Goal: Entertainment & Leisure: Consume media (video, audio)

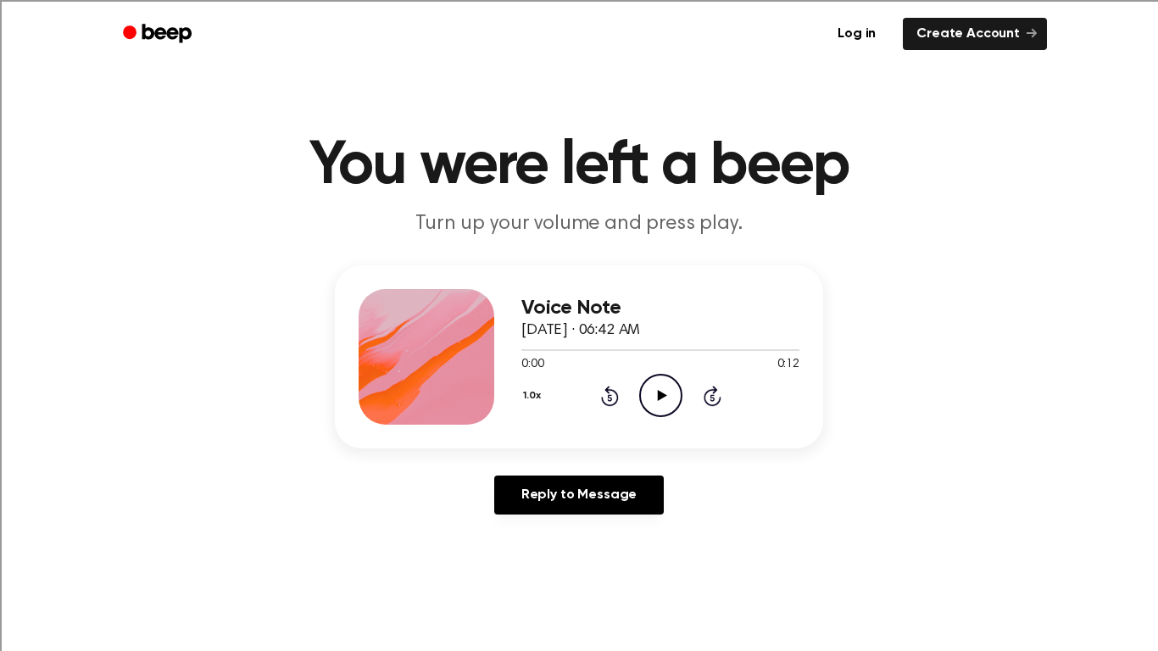
click at [662, 405] on icon "Play Audio" at bounding box center [660, 395] width 43 height 43
click at [667, 397] on icon "Play Audio" at bounding box center [660, 395] width 43 height 43
click at [660, 407] on icon "Play Audio" at bounding box center [660, 395] width 43 height 43
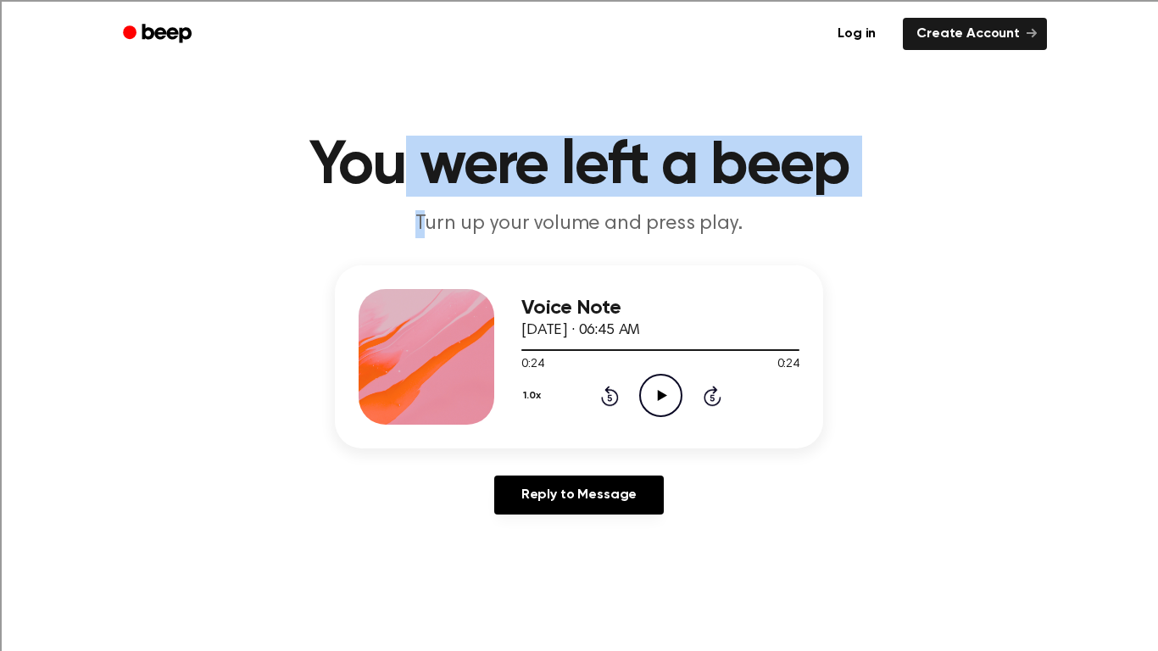
click at [331, 344] on div "Voice Note September 17, 2025 · 06:45 AM 0:24 0:24 Your browser does not suppor…" at bounding box center [578, 396] width 1117 height 263
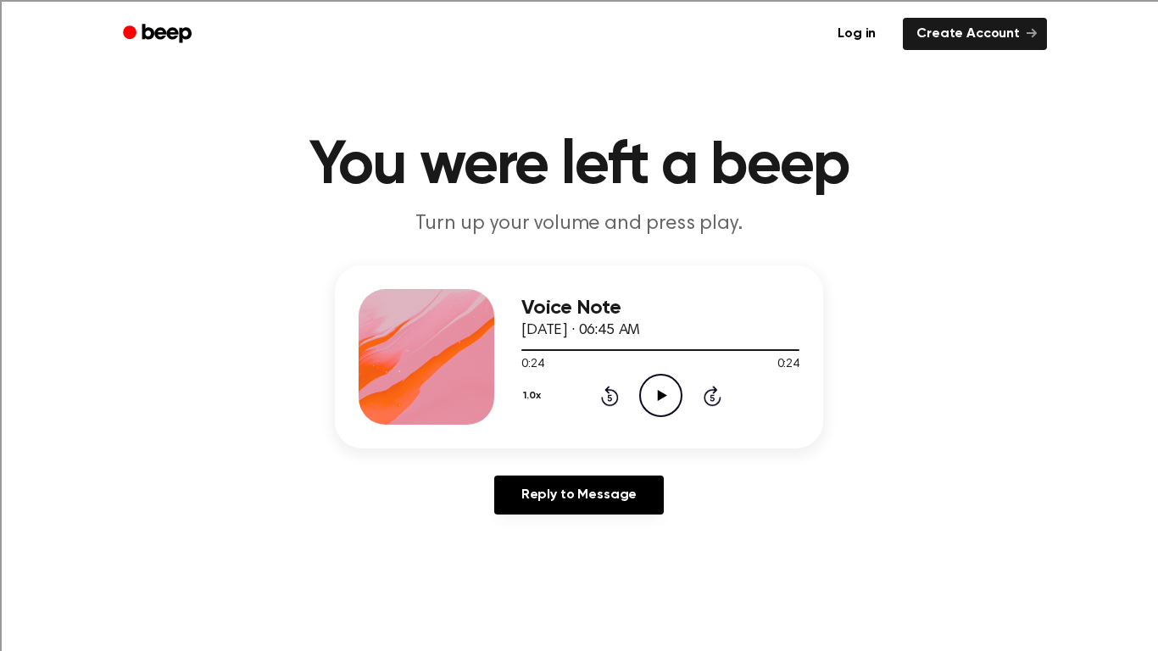
click at [331, 344] on div "Voice Note September 17, 2025 · 06:45 AM 0:24 0:24 Your browser does not suppor…" at bounding box center [578, 396] width 1117 height 263
click at [663, 398] on icon "Play Audio" at bounding box center [660, 395] width 43 height 43
click at [662, 390] on icon "Play Audio" at bounding box center [660, 395] width 43 height 43
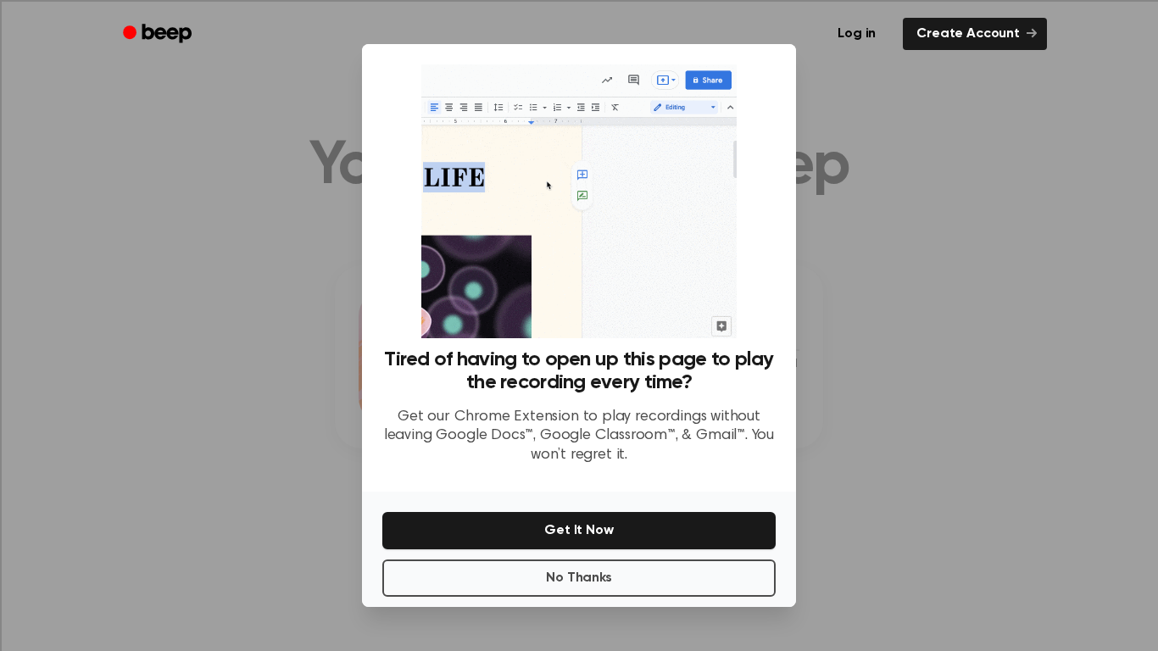
click at [916, 417] on div at bounding box center [579, 325] width 1158 height 651
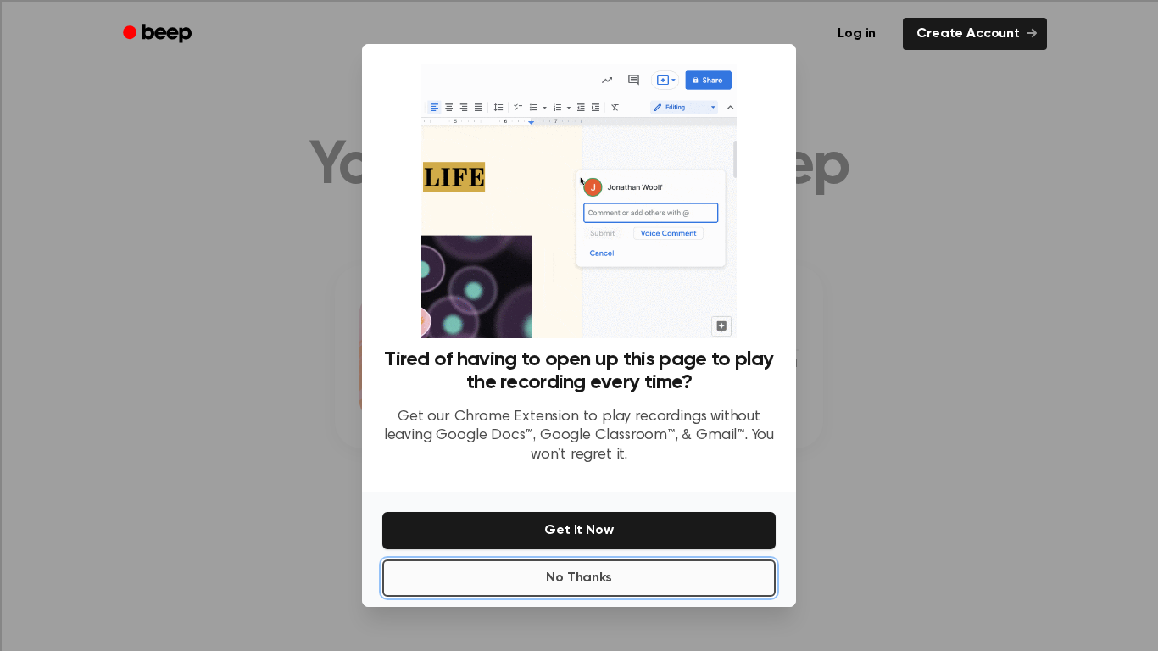
click at [668, 582] on button "No Thanks" at bounding box center [578, 577] width 393 height 37
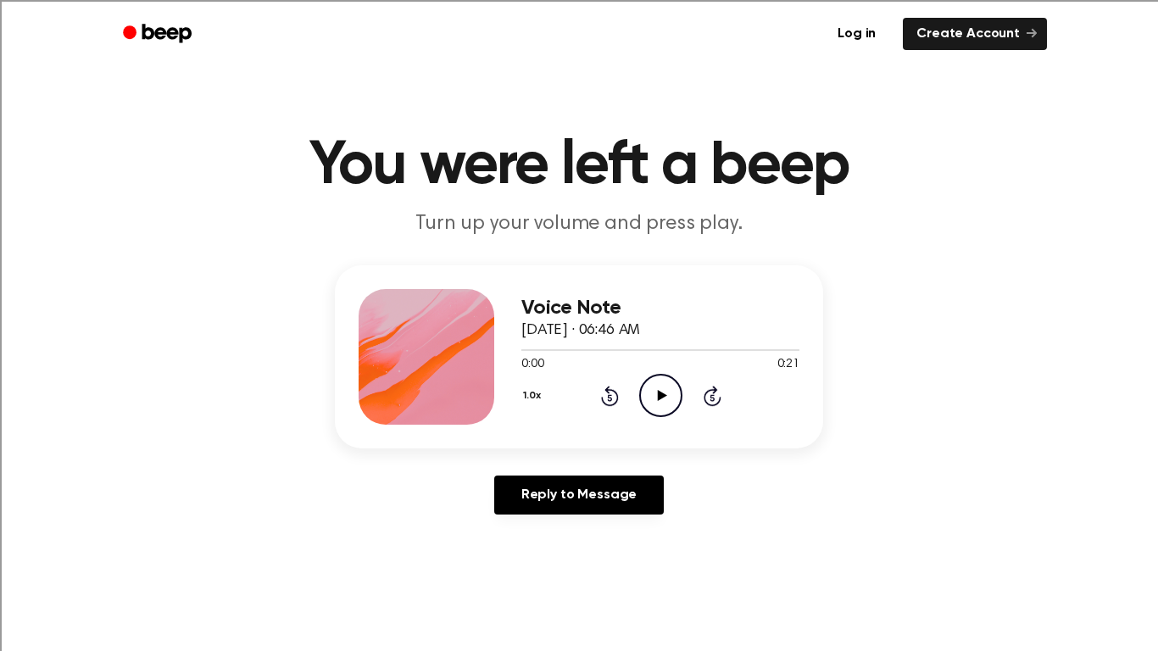
click at [661, 396] on icon at bounding box center [661, 395] width 9 height 11
click at [651, 382] on icon "Play Audio" at bounding box center [660, 395] width 43 height 43
click at [669, 403] on icon "Play Audio" at bounding box center [660, 395] width 43 height 43
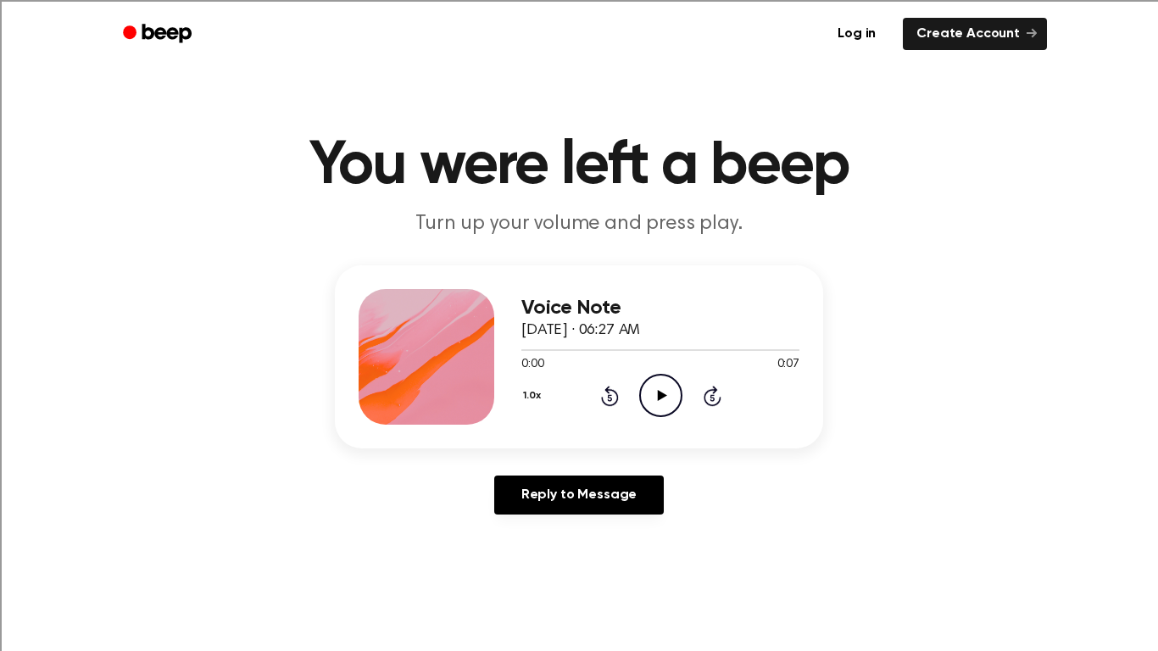
click at [670, 407] on icon "Play Audio" at bounding box center [660, 395] width 43 height 43
click at [671, 410] on icon "Play Audio" at bounding box center [660, 395] width 43 height 43
click at [665, 388] on icon "Play Audio" at bounding box center [660, 395] width 43 height 43
click at [615, 557] on main "You were left a beep Turn up your volume and press play. Voice Note [DATE] · 06…" at bounding box center [579, 522] width 1158 height 1045
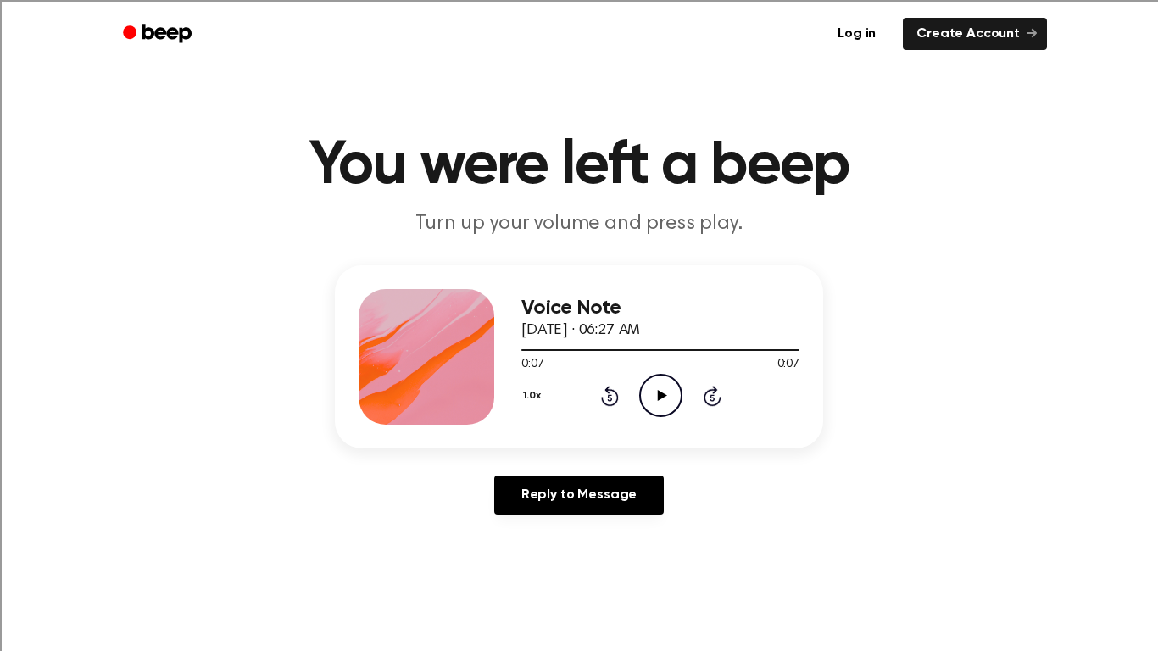
click at [671, 400] on icon "Play Audio" at bounding box center [660, 395] width 43 height 43
click at [660, 394] on icon at bounding box center [661, 395] width 9 height 11
click at [665, 390] on icon "Play Audio" at bounding box center [660, 395] width 43 height 43
click at [648, 404] on icon "Play Audio" at bounding box center [660, 395] width 43 height 43
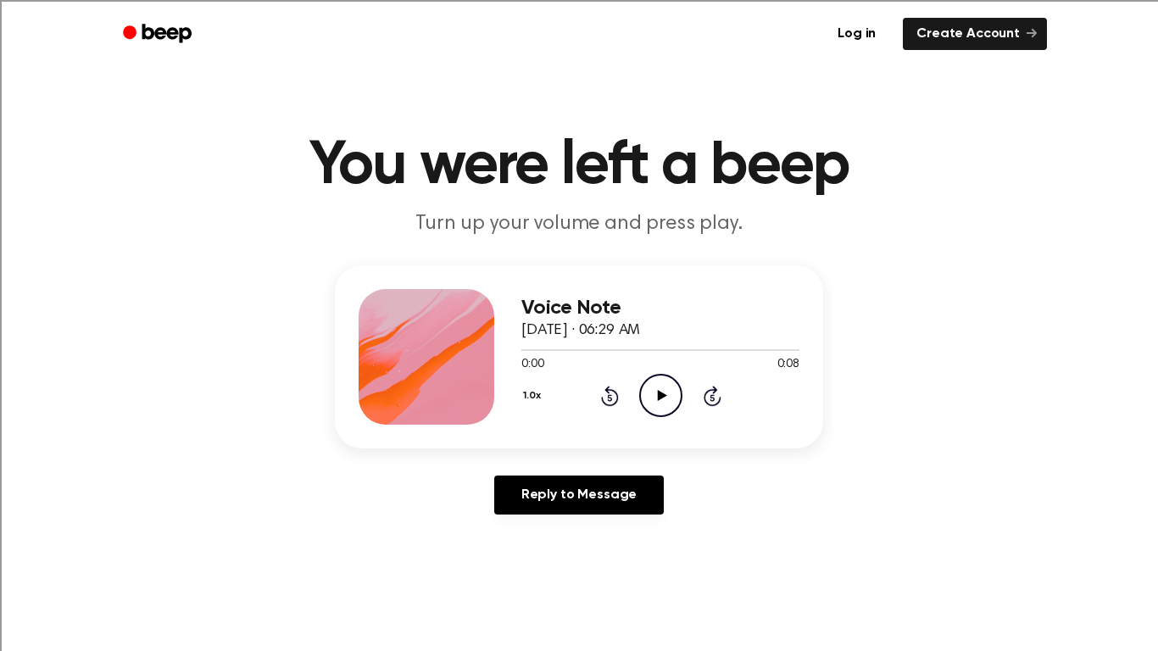
click at [651, 386] on icon "Play Audio" at bounding box center [660, 395] width 43 height 43
click at [661, 386] on icon "Play Audio" at bounding box center [660, 395] width 43 height 43
click at [655, 384] on icon "Play Audio" at bounding box center [660, 395] width 43 height 43
click at [667, 404] on icon "Play Audio" at bounding box center [660, 395] width 43 height 43
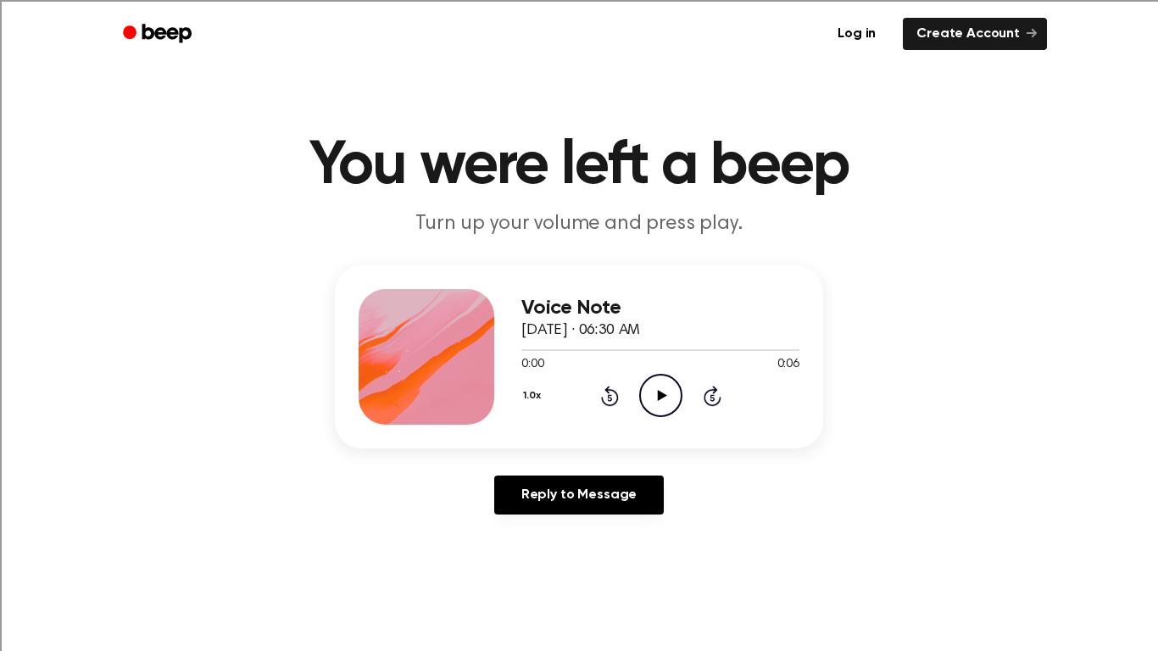
click at [660, 390] on icon "Play Audio" at bounding box center [660, 395] width 43 height 43
click at [656, 406] on icon "Play Audio" at bounding box center [660, 395] width 43 height 43
click at [657, 380] on icon "Play Audio" at bounding box center [660, 395] width 43 height 43
click at [644, 387] on icon "Play Audio" at bounding box center [660, 395] width 43 height 43
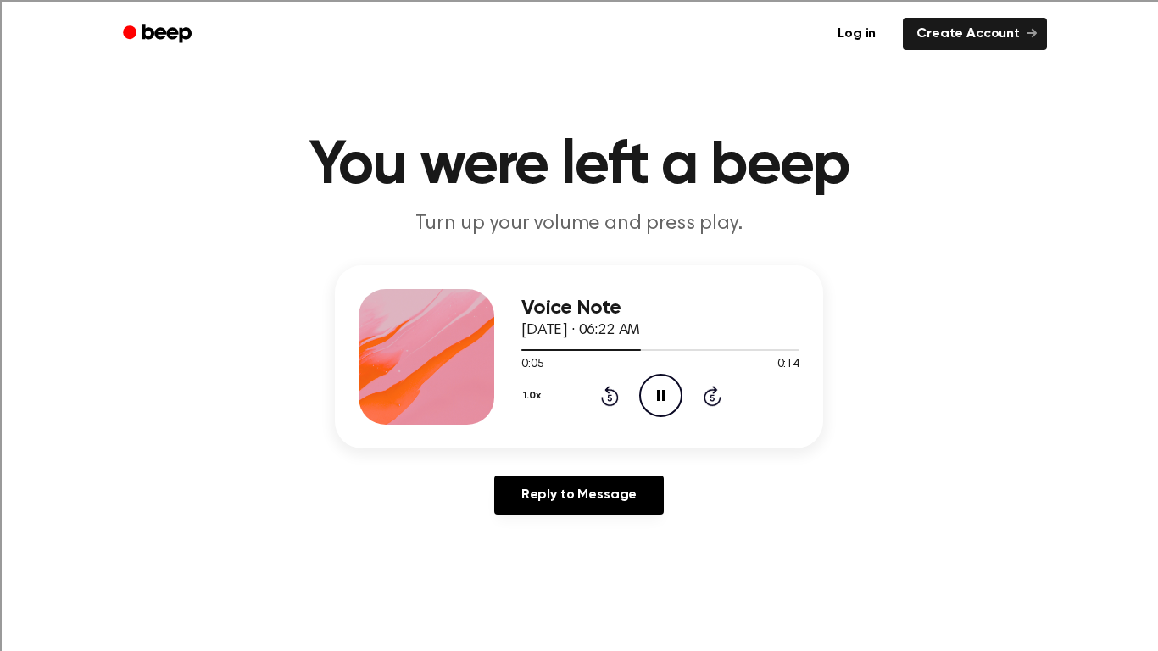
click at [644, 387] on icon "Pause Audio" at bounding box center [660, 395] width 43 height 43
click at [644, 387] on icon "Play Audio" at bounding box center [660, 395] width 43 height 43
click at [642, 381] on icon "Pause Audio" at bounding box center [660, 395] width 43 height 43
click at [642, 381] on icon "Play Audio" at bounding box center [660, 395] width 43 height 43
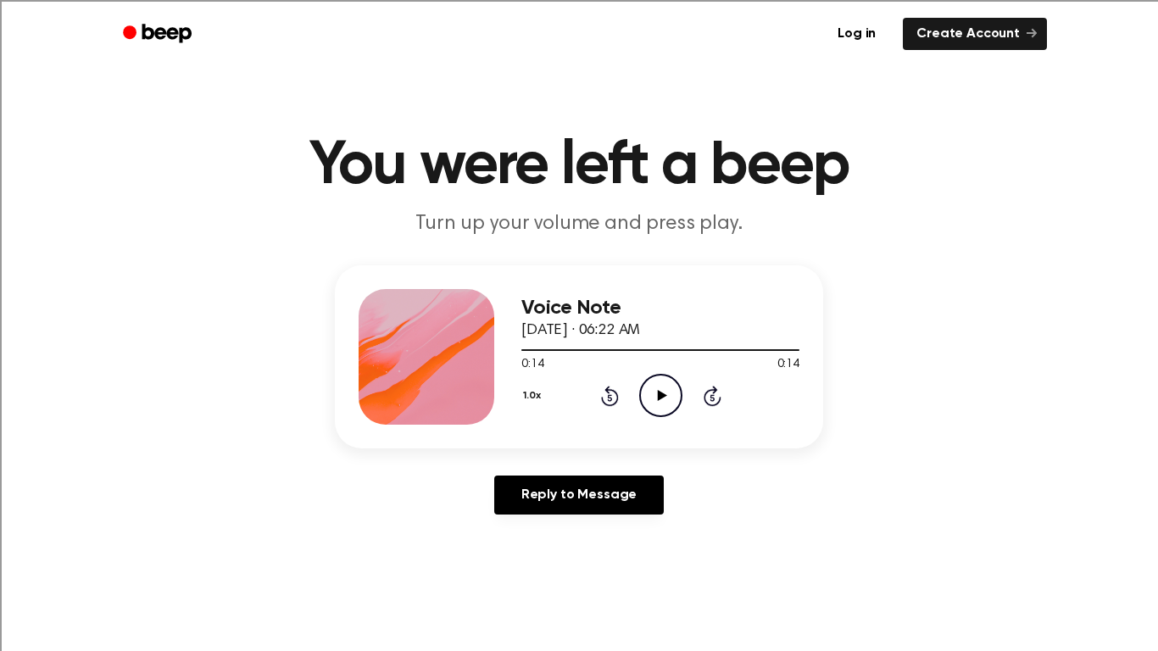
click at [642, 381] on icon "Play Audio" at bounding box center [660, 395] width 43 height 43
click at [660, 399] on icon "Play Audio" at bounding box center [660, 395] width 43 height 43
click at [660, 399] on icon "Pause Audio" at bounding box center [660, 395] width 43 height 43
click at [685, 402] on div "1.0x Rewind 5 seconds Play Audio Skip 5 seconds" at bounding box center [660, 395] width 278 height 43
click at [645, 405] on icon "Play Audio" at bounding box center [660, 395] width 43 height 43
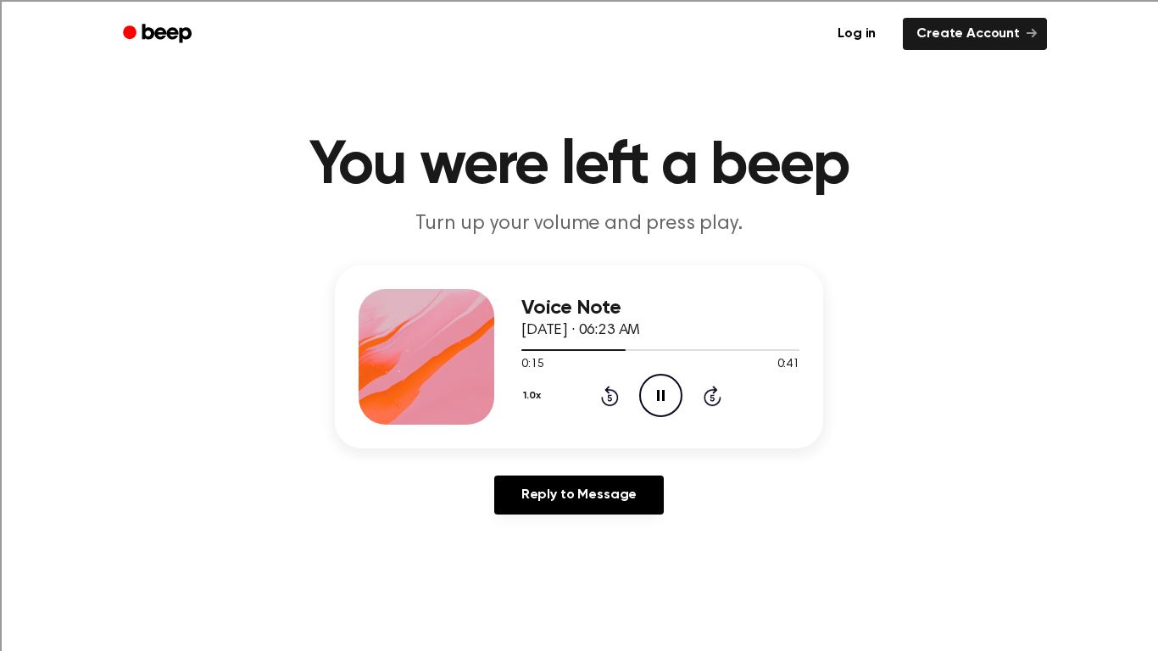
click at [650, 400] on icon "Pause Audio" at bounding box center [660, 395] width 43 height 43
click at [650, 400] on icon "Play Audio" at bounding box center [660, 395] width 43 height 43
click at [654, 400] on icon "Play Audio" at bounding box center [660, 395] width 43 height 43
click at [654, 400] on icon "Pause Audio" at bounding box center [660, 395] width 43 height 43
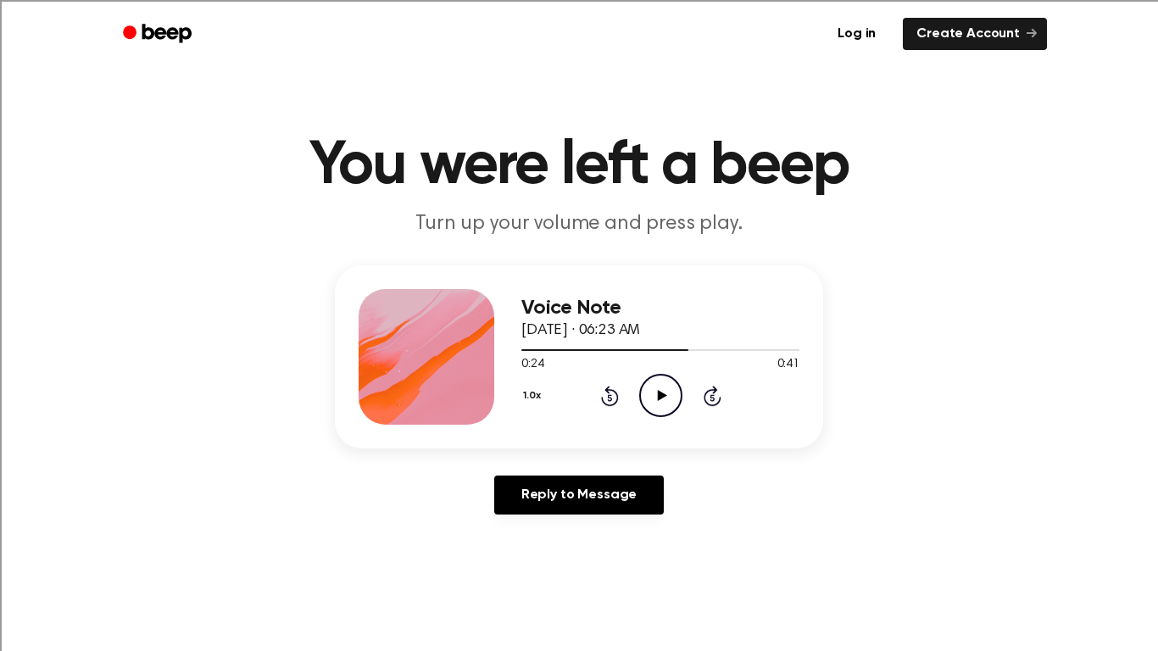
click at [654, 400] on icon "Play Audio" at bounding box center [660, 395] width 43 height 43
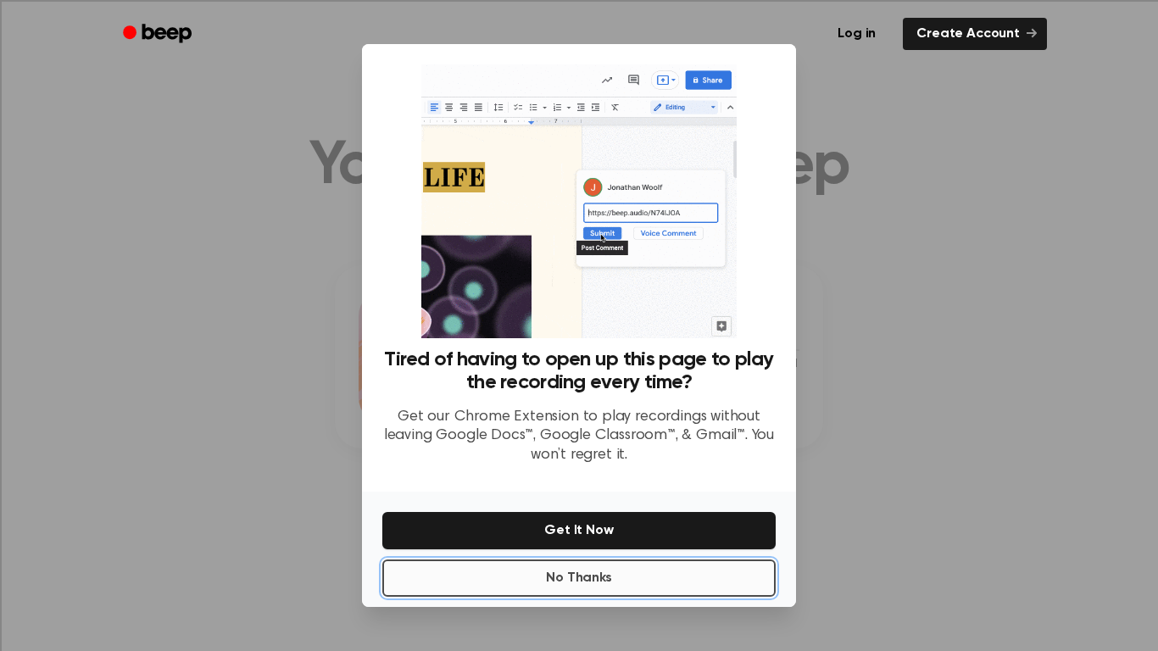
click at [752, 572] on button "No Thanks" at bounding box center [578, 577] width 393 height 37
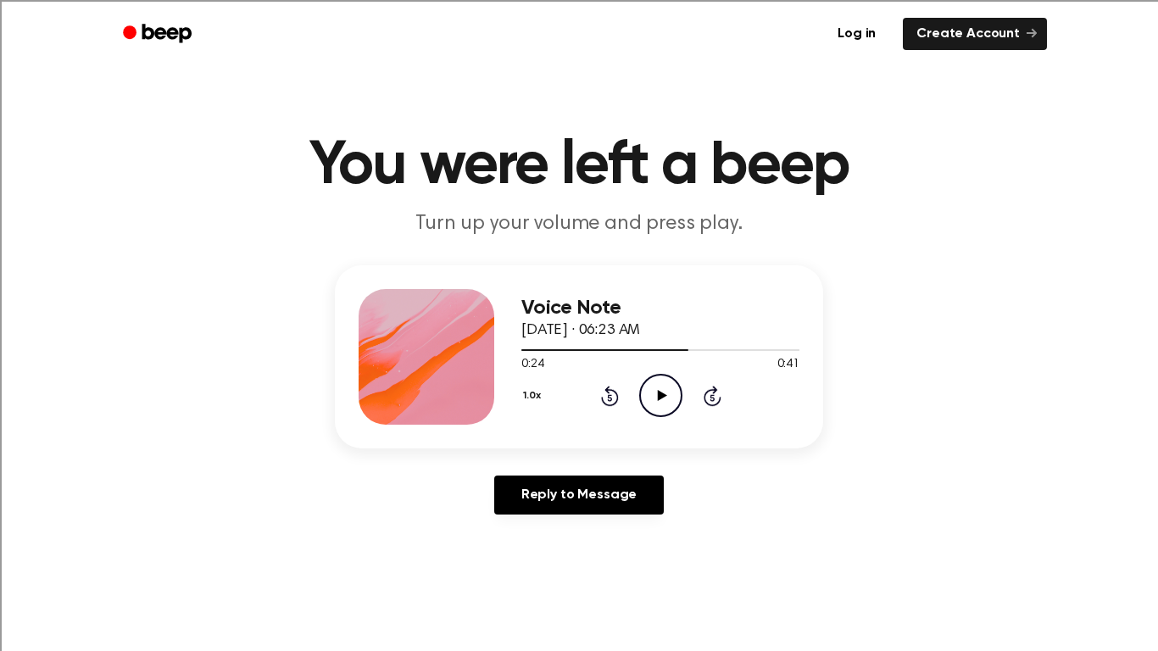
click at [670, 404] on icon "Play Audio" at bounding box center [660, 395] width 43 height 43
